Goal: Information Seeking & Learning: Find specific fact

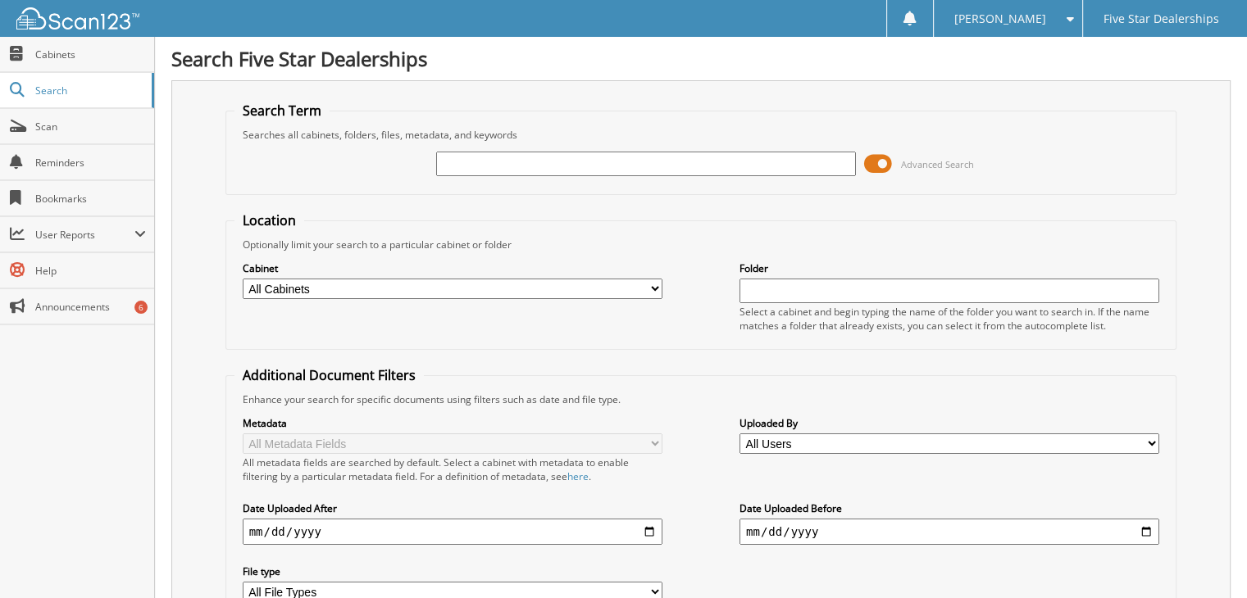
click at [564, 168] on input "text" at bounding box center [646, 164] width 420 height 25
type input "71908"
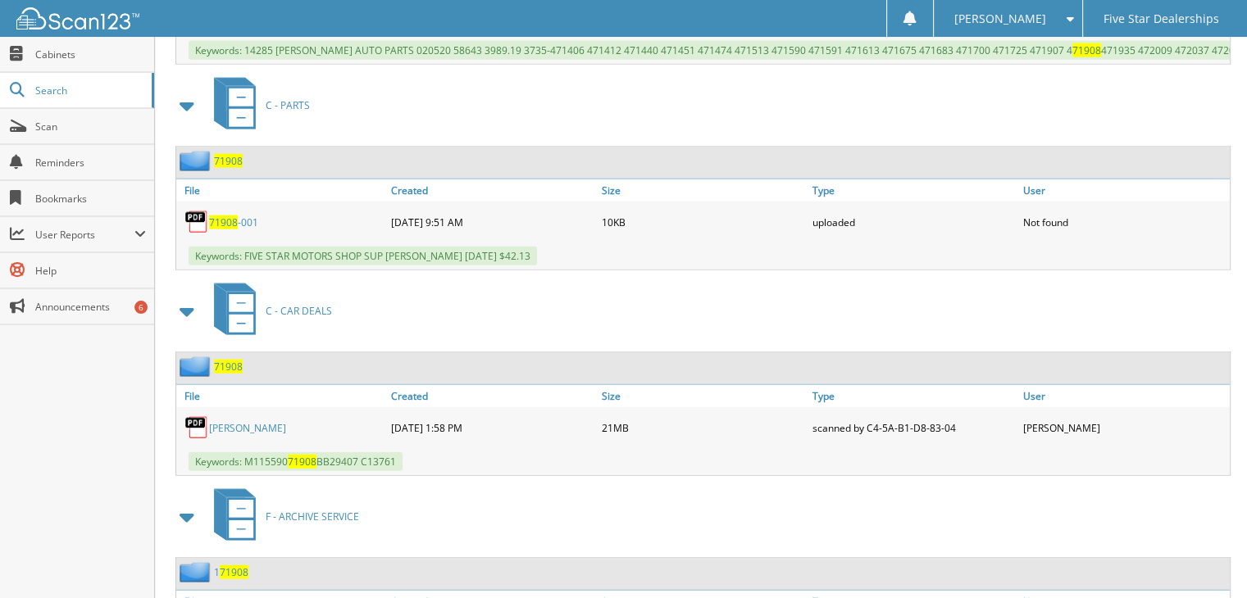
scroll to position [3852, 0]
click at [286, 420] on link "JOHN R PETERSON JR" at bounding box center [247, 427] width 77 height 14
